Goal: Task Accomplishment & Management: Manage account settings

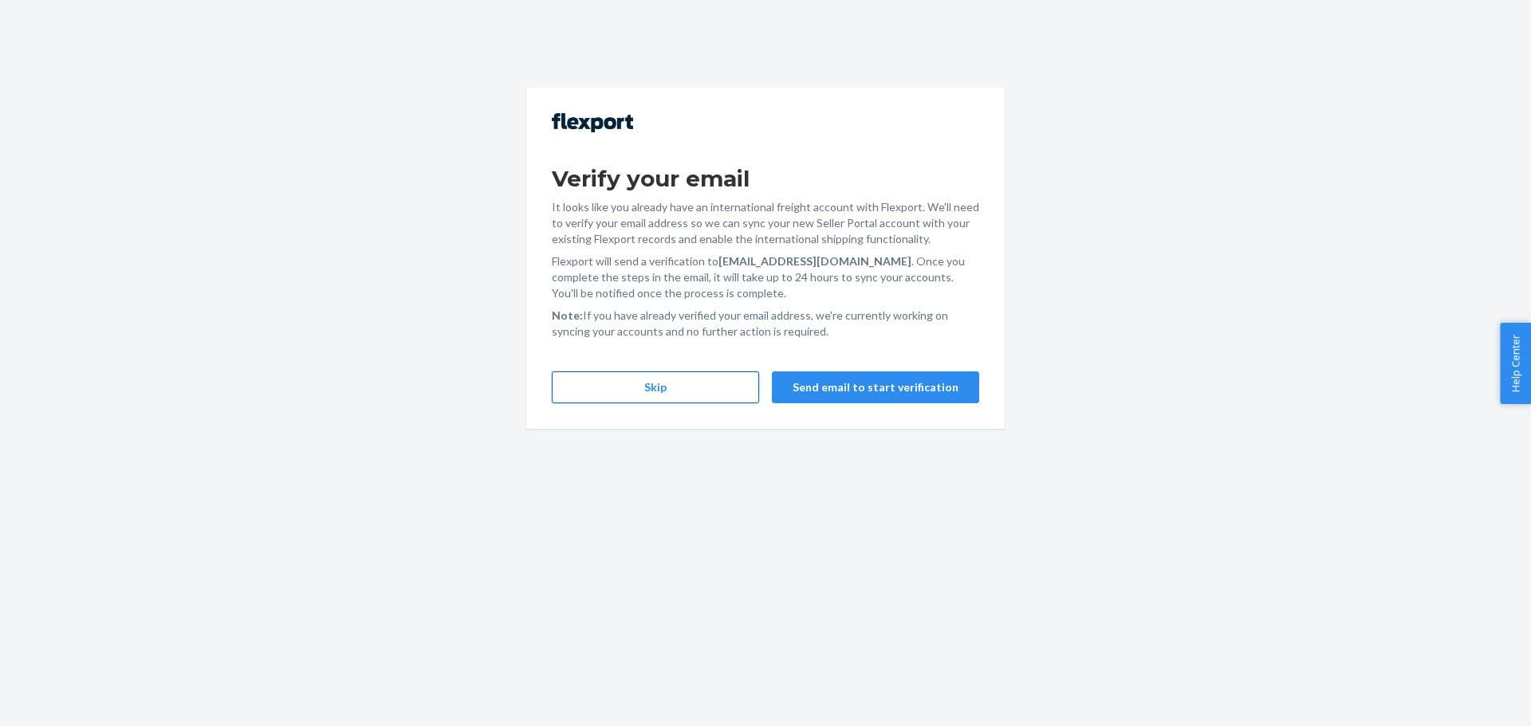
click at [700, 394] on button "Skip" at bounding box center [655, 388] width 207 height 32
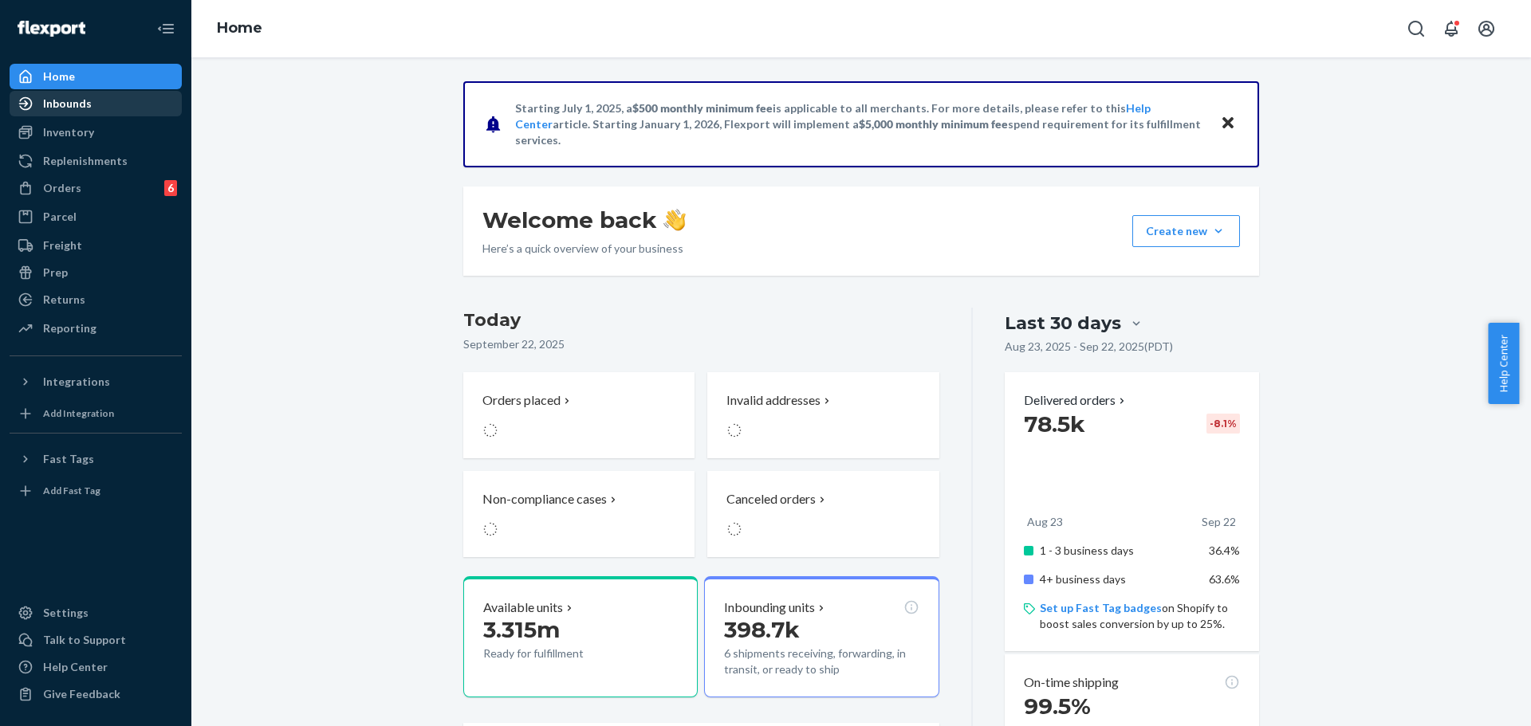
click at [83, 106] on div "Inbounds" at bounding box center [67, 104] width 49 height 16
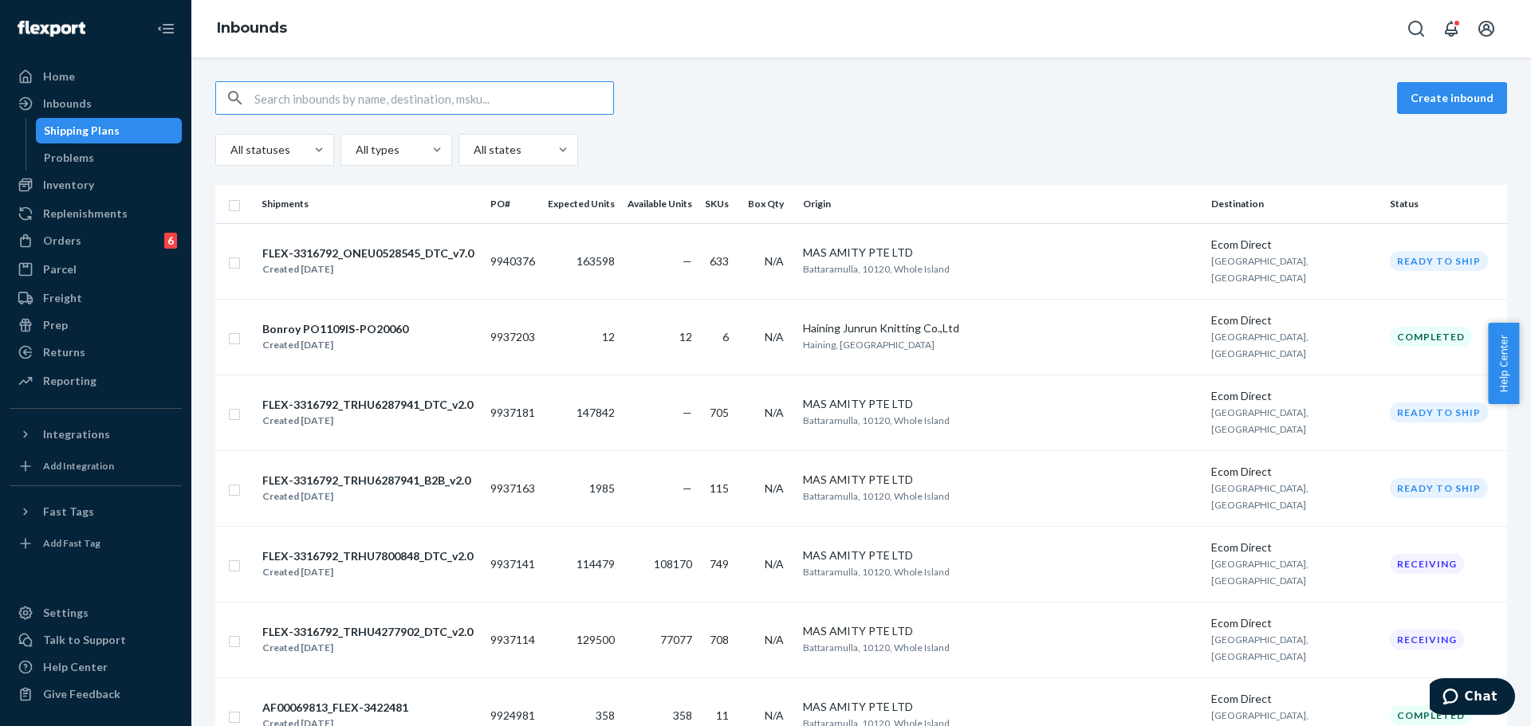
click at [730, 132] on div "Create inbound All statuses All types All states" at bounding box center [861, 123] width 1292 height 85
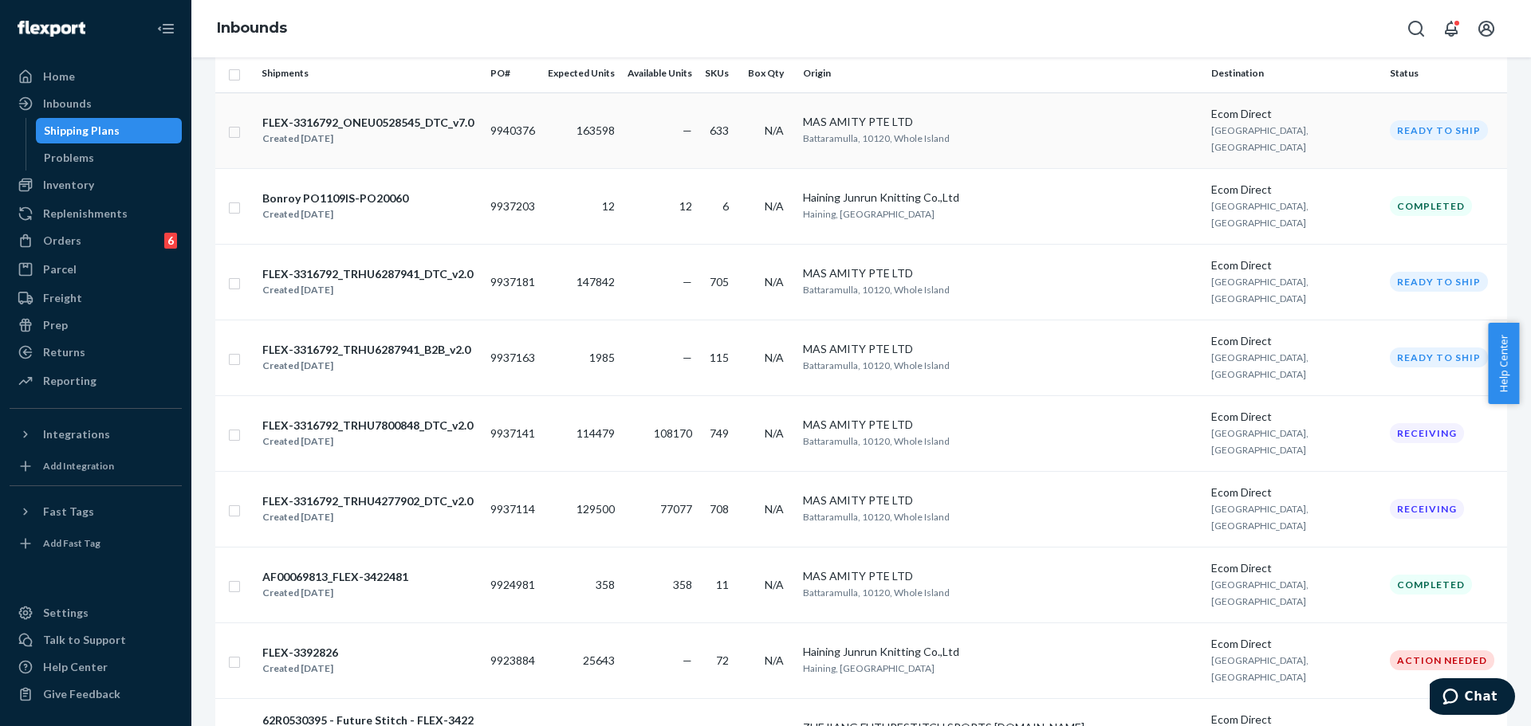
scroll to position [92, 0]
